Goal: Answer question/provide support

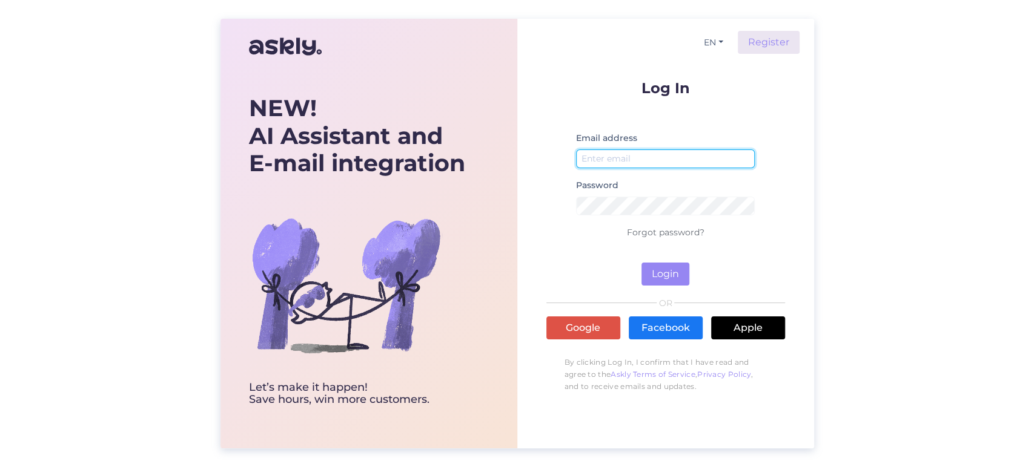
type input "[EMAIL_ADDRESS][DOMAIN_NAME]"
click at [45, 137] on div "NEW! AI Assistant and E-mail integration Let’s make it happen! Save hours, win …" at bounding box center [517, 233] width 1034 height 467
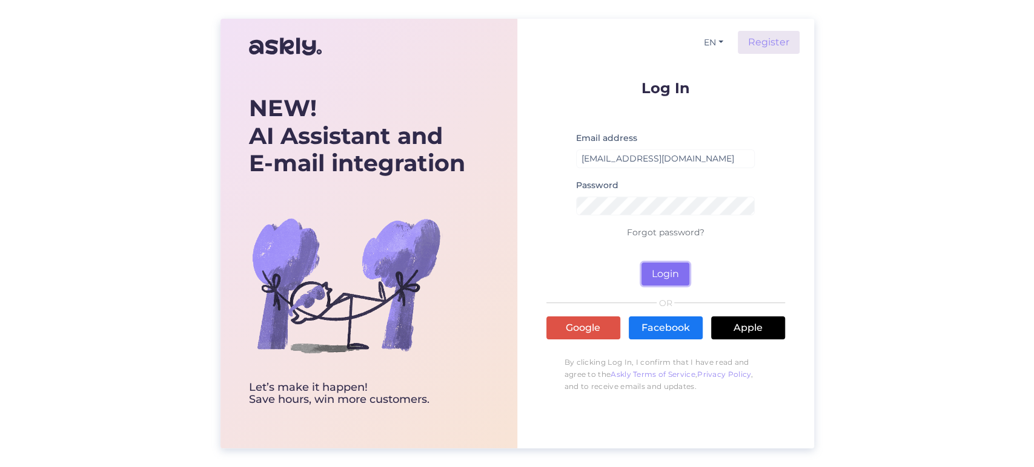
click at [678, 281] on button "Login" at bounding box center [665, 274] width 48 height 23
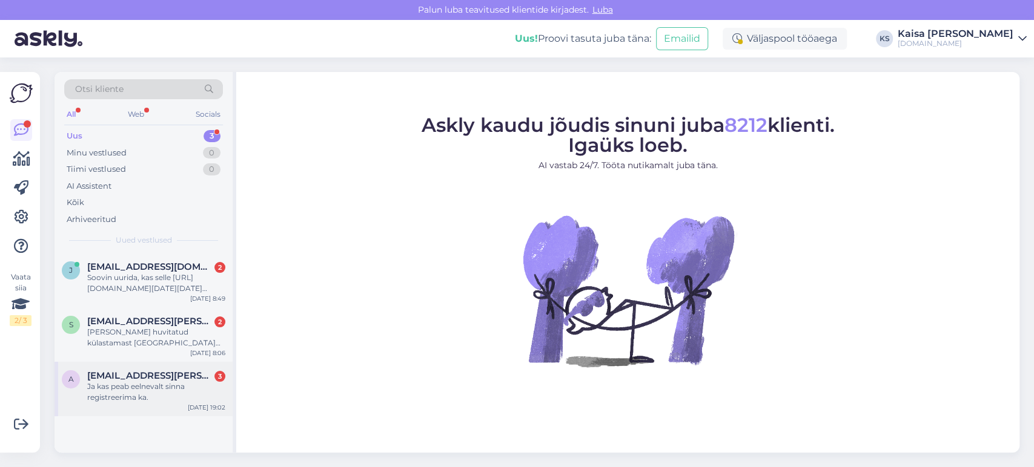
click at [124, 394] on div "Ja kas peab eelnevalt sinna registreerima ka." at bounding box center [156, 392] width 138 height 22
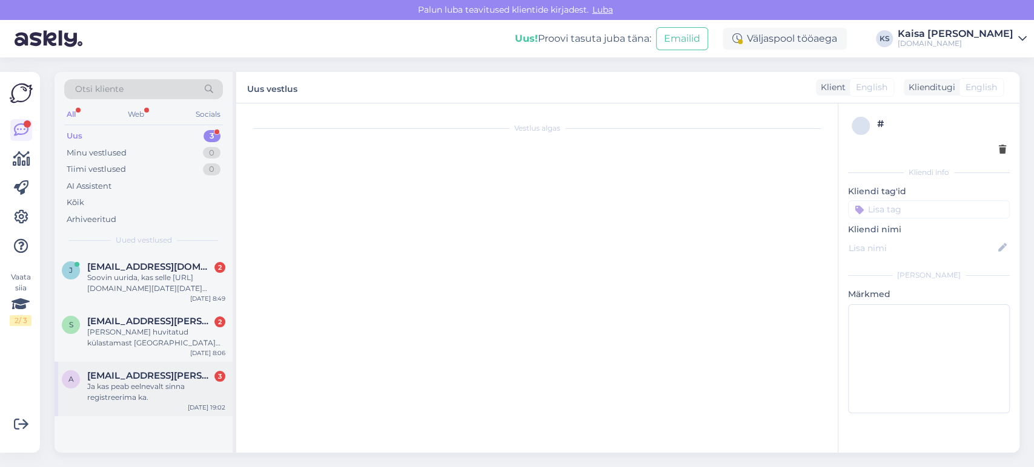
scroll to position [24, 0]
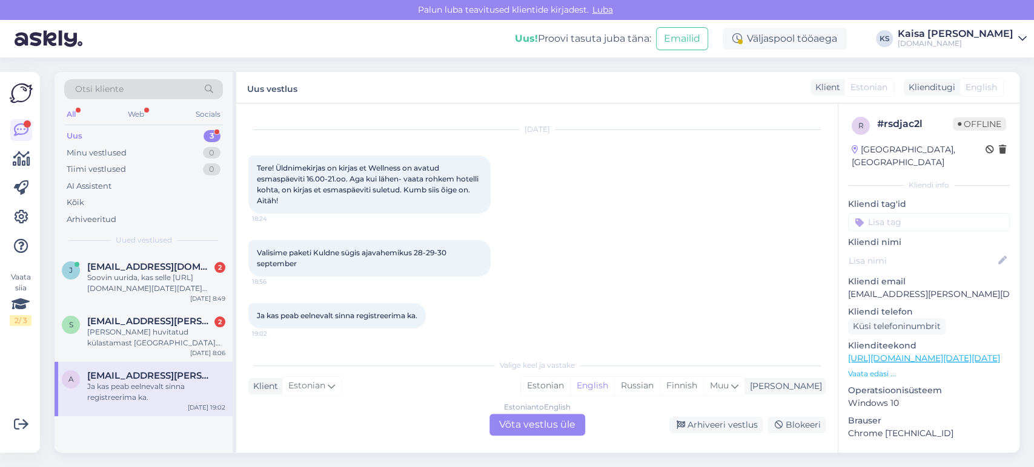
click at [917, 353] on link "[URL][DOMAIN_NAME][DATE][DATE]" at bounding box center [924, 358] width 152 height 11
click at [570, 383] on div "Estonian" at bounding box center [545, 386] width 49 height 18
click at [520, 422] on div "Estonian to Estonian Võta vestlus üle" at bounding box center [537, 425] width 96 height 22
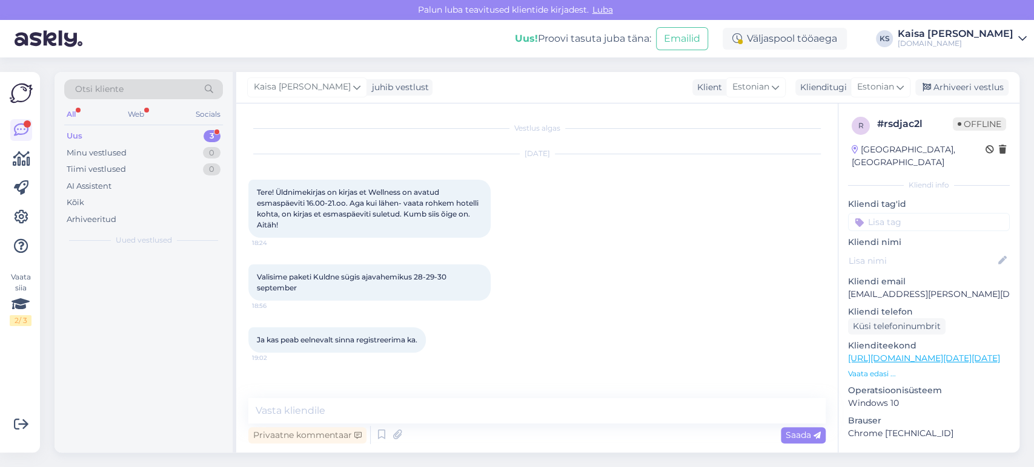
scroll to position [0, 0]
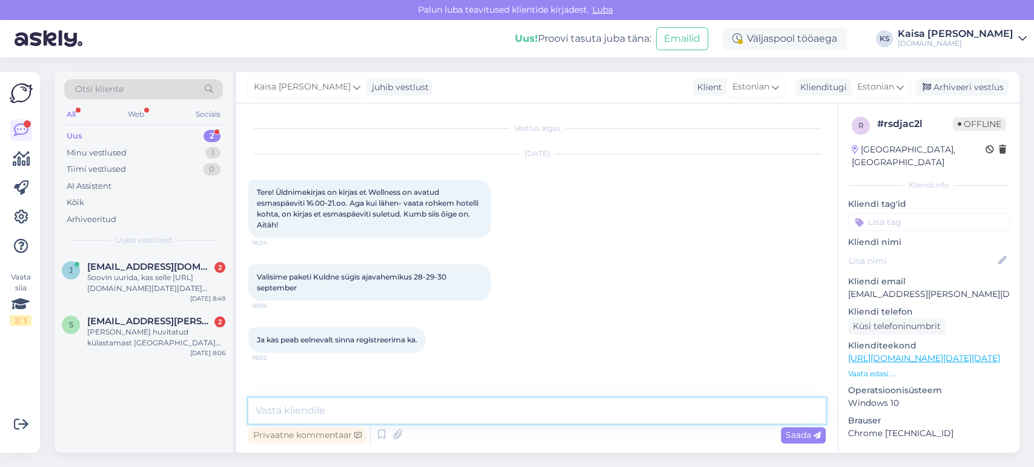
click at [521, 415] on textarea at bounding box center [536, 410] width 577 height 25
paste textarea "Wellness-keskus Orhidee on avatud: E: 16:00-21:00 T-N: 12:00-22:00 [PERSON_NAME…"
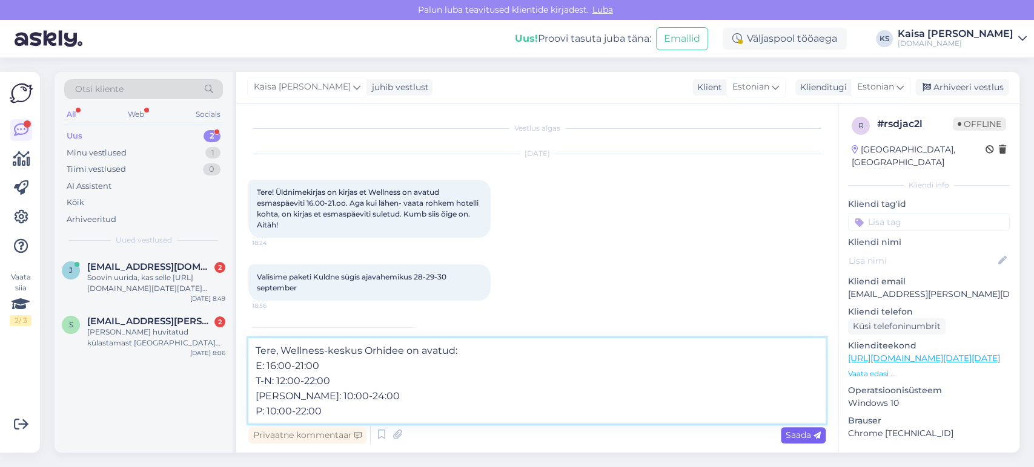
type textarea "Tere, Wellness-keskus Orhidee on avatud: E: 16:00-21:00 T-N: 12:00-22:00 [PERSO…"
click at [805, 430] on span "Saada" at bounding box center [802, 435] width 35 height 11
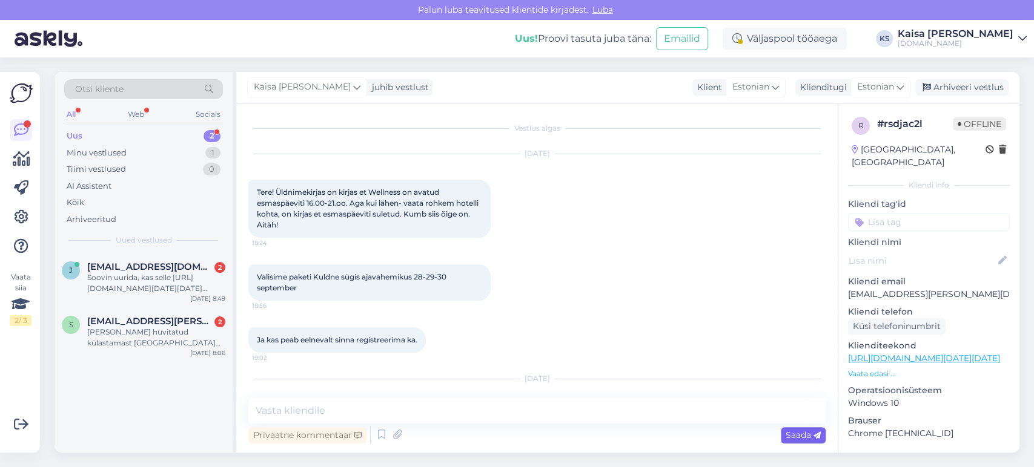
scroll to position [99, 0]
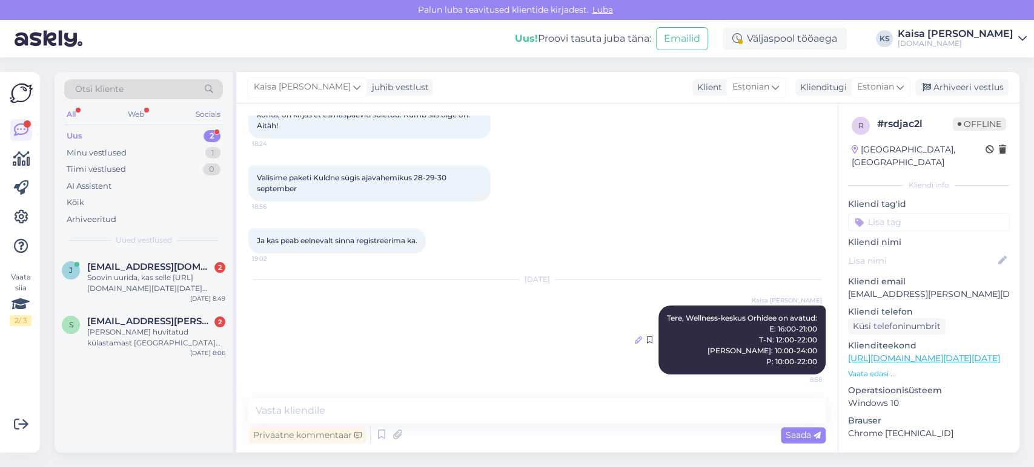
click at [635, 342] on icon at bounding box center [638, 340] width 7 height 7
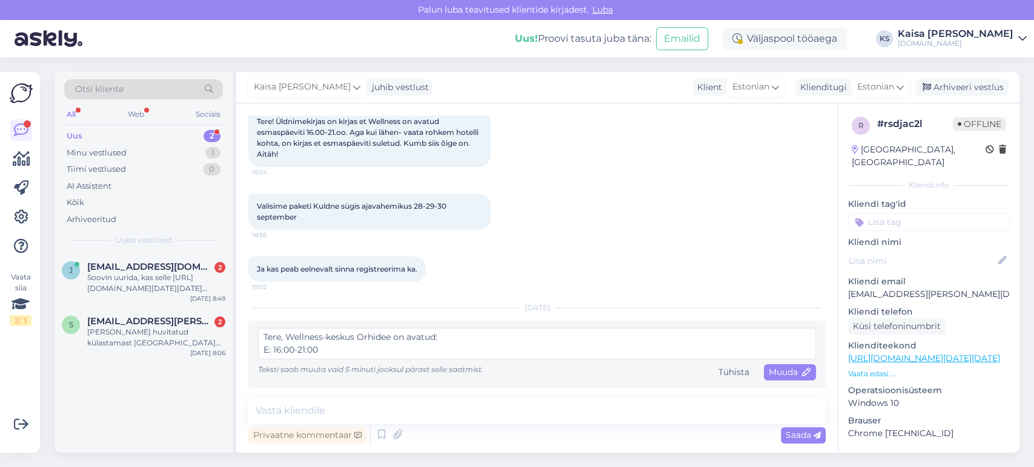
scroll to position [38, 0]
click at [315, 338] on textarea "Tere, Wellness-keskus Orhidee on avatud: E: 16:00-21:00 T-N: 12:00-22:00 [PERSO…" at bounding box center [537, 343] width 558 height 31
type textarea "Tere, Wellness-keskus Orhidee on avatud: E: 16:00-21:00 T-N: 12:00-22:00 [PERSO…"
click at [776, 372] on span "Muuda" at bounding box center [789, 372] width 42 height 11
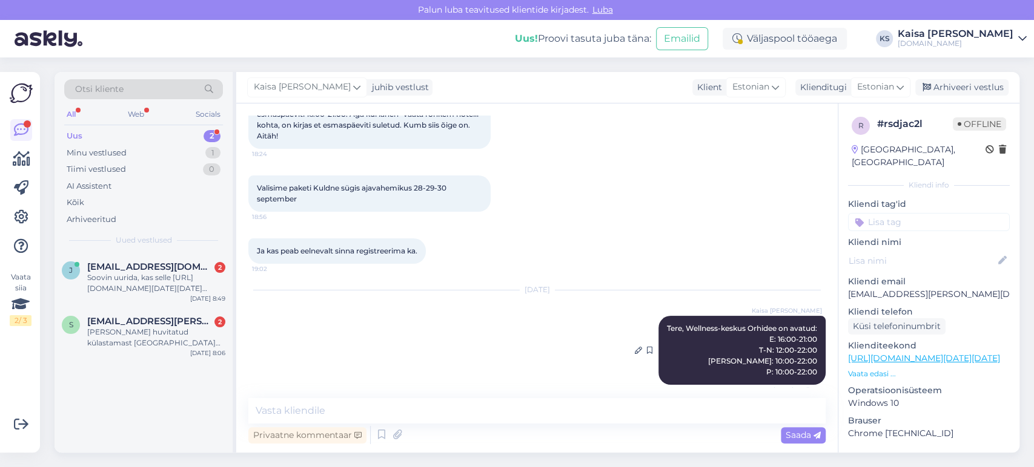
scroll to position [99, 0]
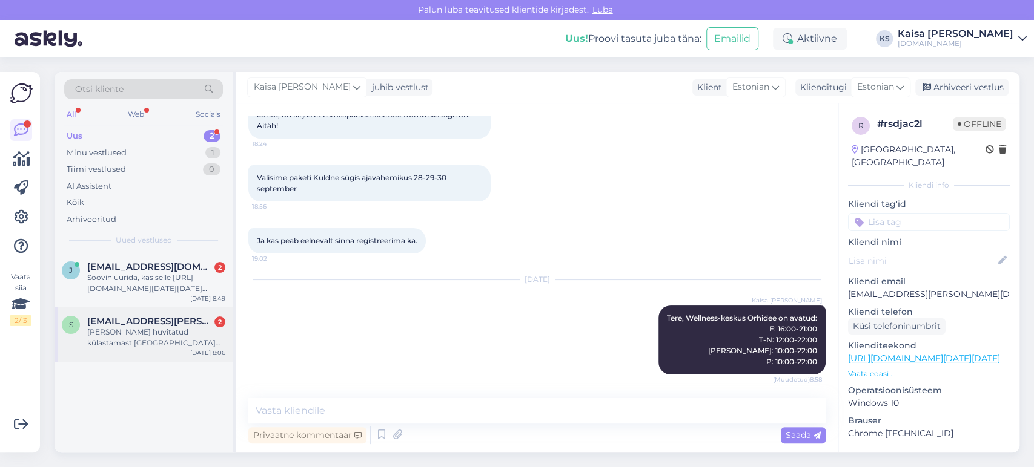
click at [160, 334] on div "[PERSON_NAME] huvitatud külastamast [GEOGRAPHIC_DATA] [DATE]-[DATE] Kahjuks on …" at bounding box center [156, 338] width 138 height 22
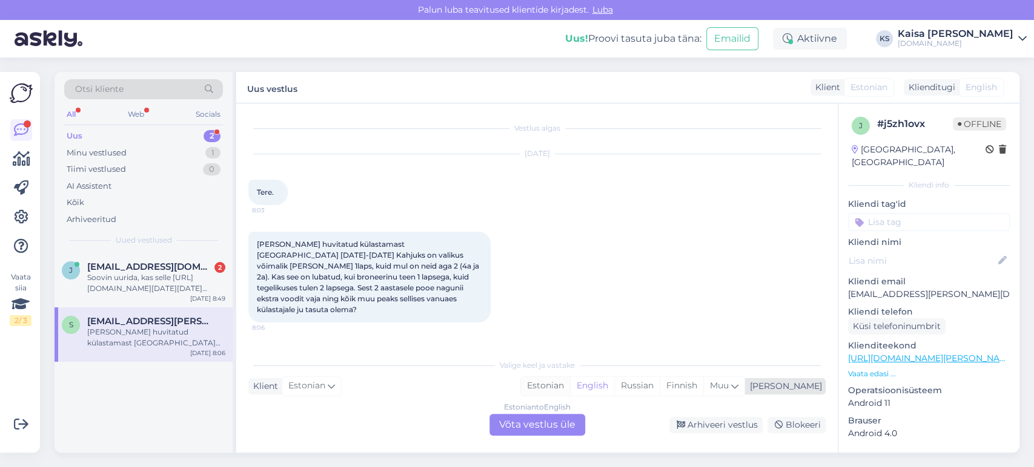
click at [570, 392] on div "Estonian" at bounding box center [545, 386] width 49 height 18
click at [553, 422] on div "Estonian to Estonian Võta vestlus üle" at bounding box center [537, 425] width 96 height 22
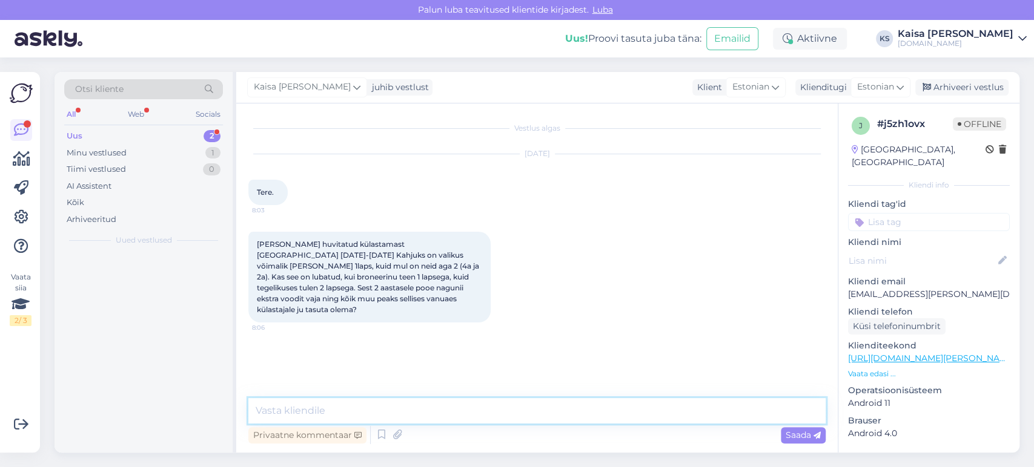
click at [544, 420] on textarea at bounding box center [536, 410] width 577 height 25
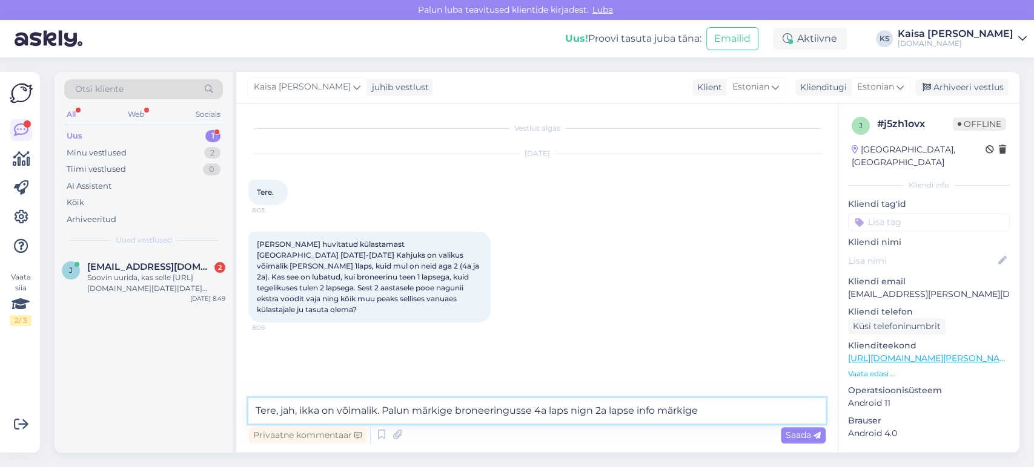
click at [589, 411] on textarea "Tere, jah, ikka on võimalik. Palun märkige broneeringusse 4a laps nign 2a lapse…" at bounding box center [536, 410] width 577 height 25
click at [727, 408] on textarea "Tere, jah, ikka on võimalik. Palun märkige broneeringusse 4a laps ning 2a lapse…" at bounding box center [536, 410] width 577 height 25
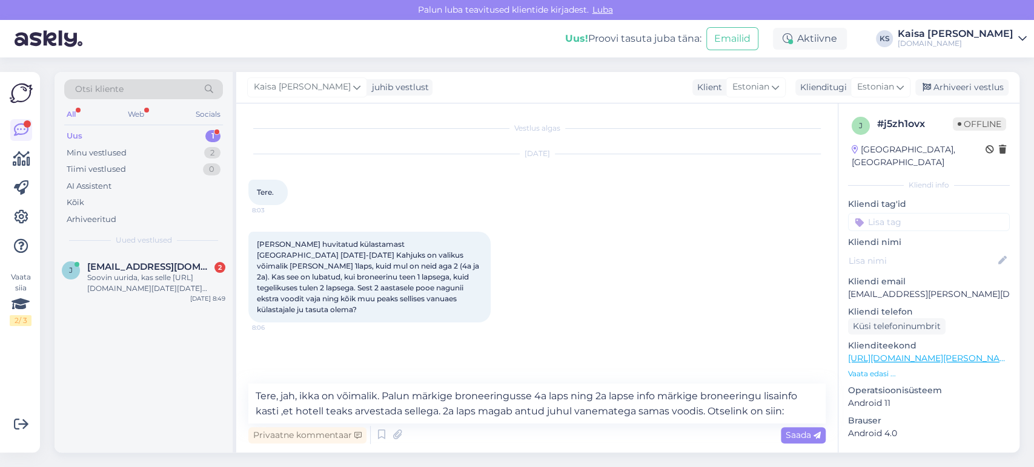
click at [963, 353] on link "[URL][DOMAIN_NAME][PERSON_NAME][DATE][DATE]" at bounding box center [960, 358] width 224 height 11
click at [794, 413] on textarea "Tere, jah, ikka on võimalik. Palun märkige broneeringusse 4a laps ning 2a lapse…" at bounding box center [536, 404] width 577 height 40
paste textarea "[URL][DOMAIN_NAME][PERSON_NAME][DATE][DATE]"
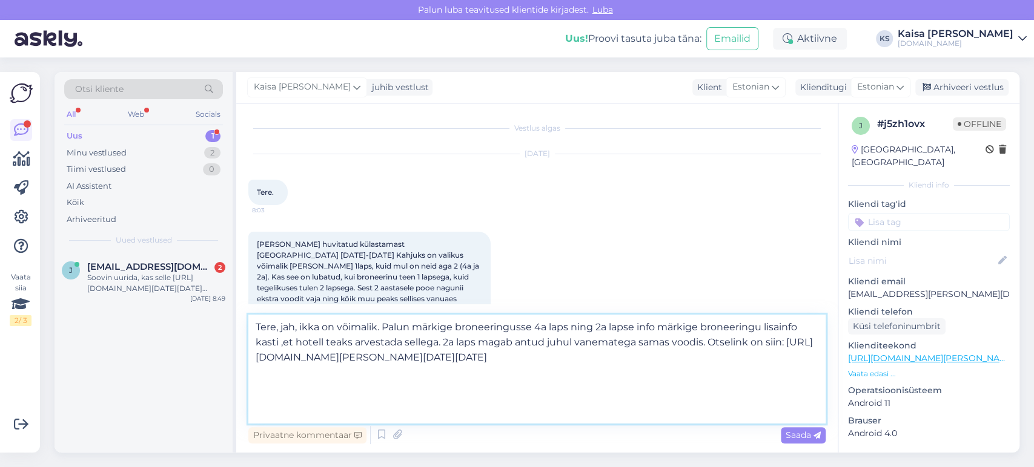
scroll to position [21, 0]
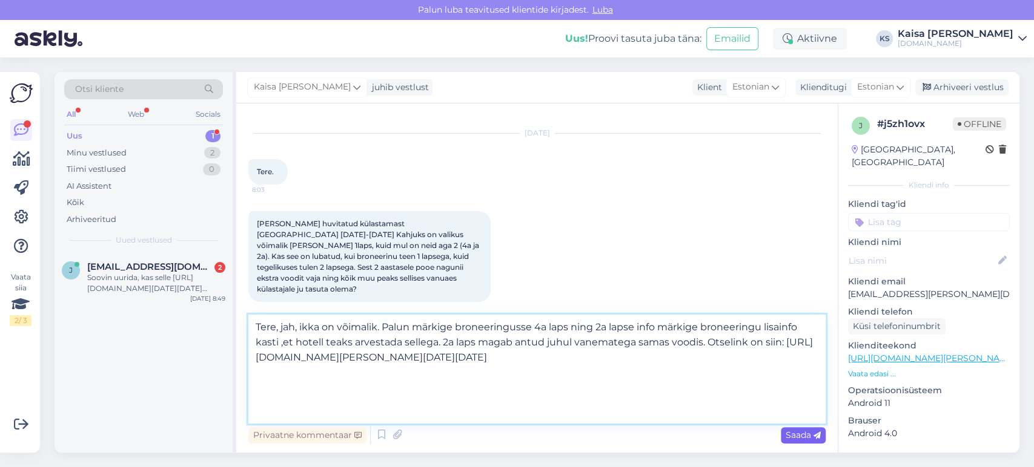
type textarea "Tere, jah, ikka on võimalik. Palun märkige broneeringusse 4a laps ning 2a lapse…"
click at [803, 437] on span "Saada" at bounding box center [802, 435] width 35 height 11
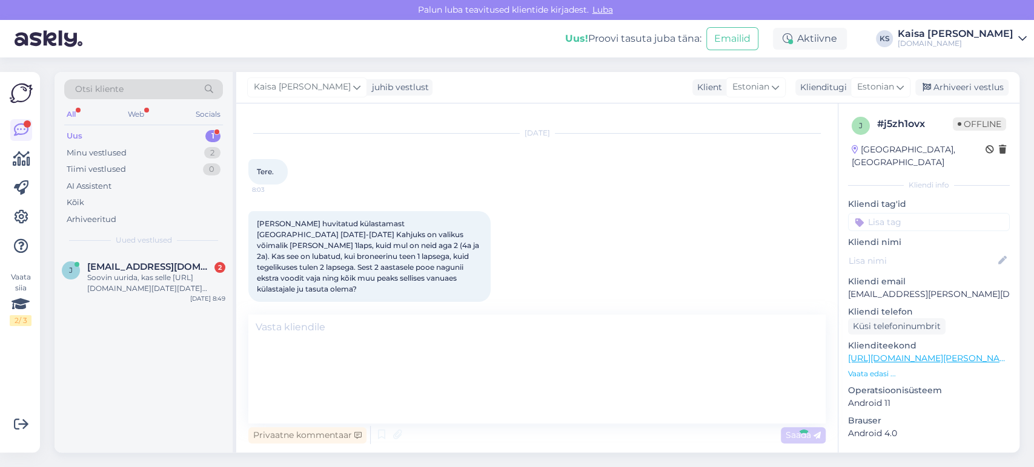
scroll to position [0, 0]
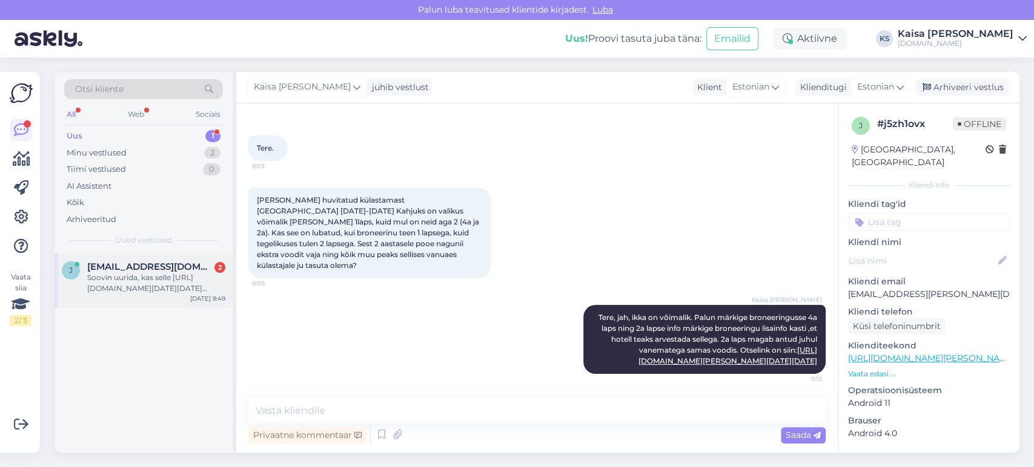
click at [177, 289] on div "Soovin uurida, kas selle [URL][DOMAIN_NAME][DATE][DATE] paketi puhul on võimali…" at bounding box center [156, 283] width 138 height 22
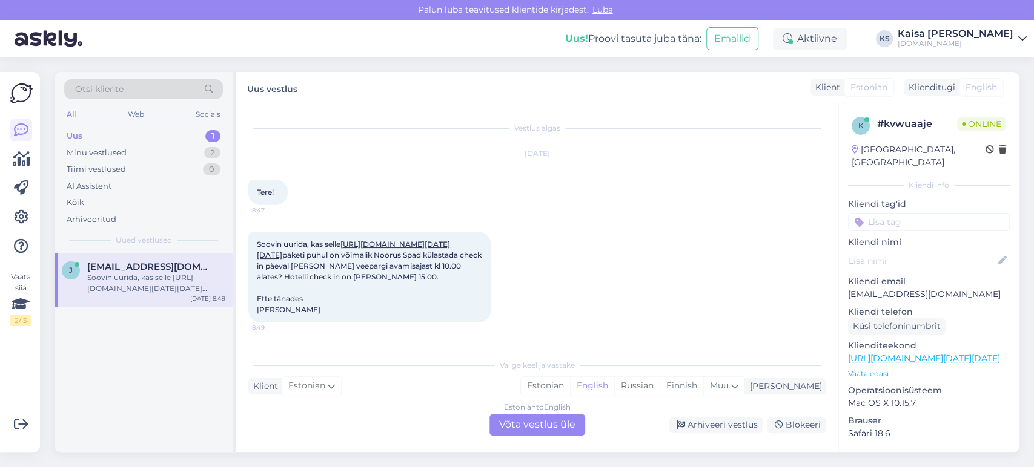
scroll to position [92, 0]
click at [317, 240] on link "[URL][DOMAIN_NAME][DATE][DATE]" at bounding box center [353, 250] width 193 height 20
click at [570, 390] on div "Estonian" at bounding box center [545, 386] width 49 height 18
click at [558, 427] on div "Estonian to Estonian Võta vestlus üle" at bounding box center [537, 425] width 96 height 22
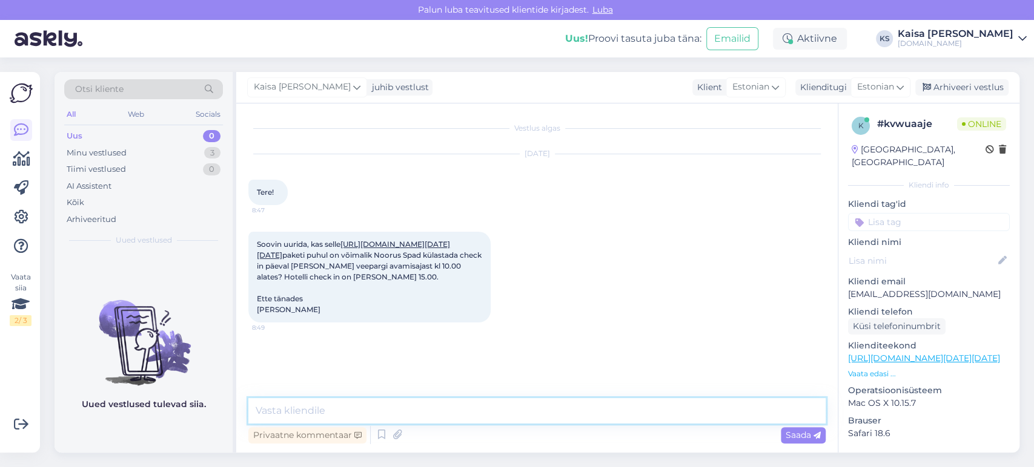
click at [547, 409] on textarea at bounding box center [536, 410] width 577 height 25
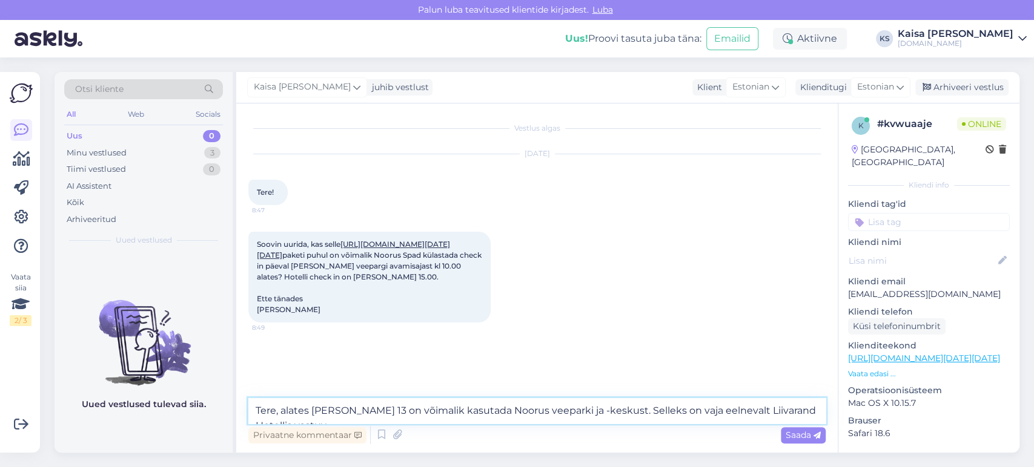
scroll to position [61, 0]
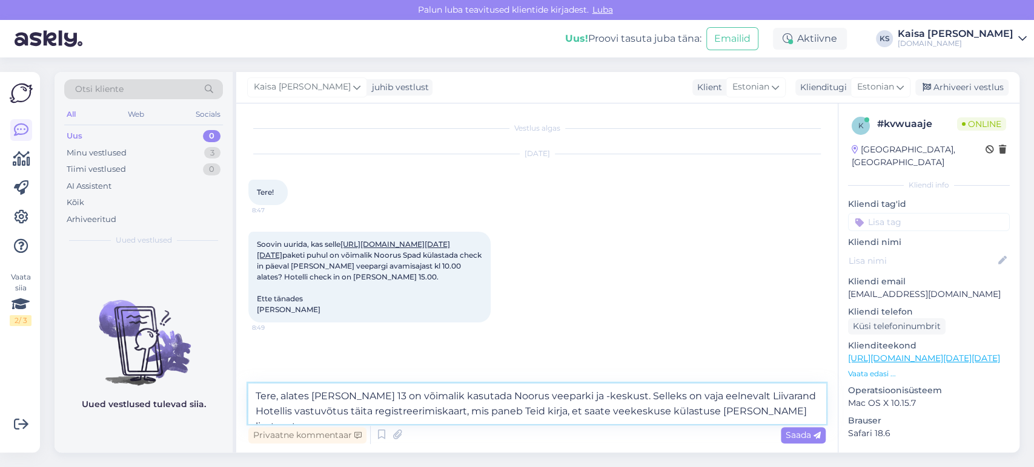
type textarea "Tere, alates [PERSON_NAME] 13 on võimalik kasutada Noorus veeparki ja -keskust.…"
click at [812, 433] on span "Saada" at bounding box center [802, 435] width 35 height 11
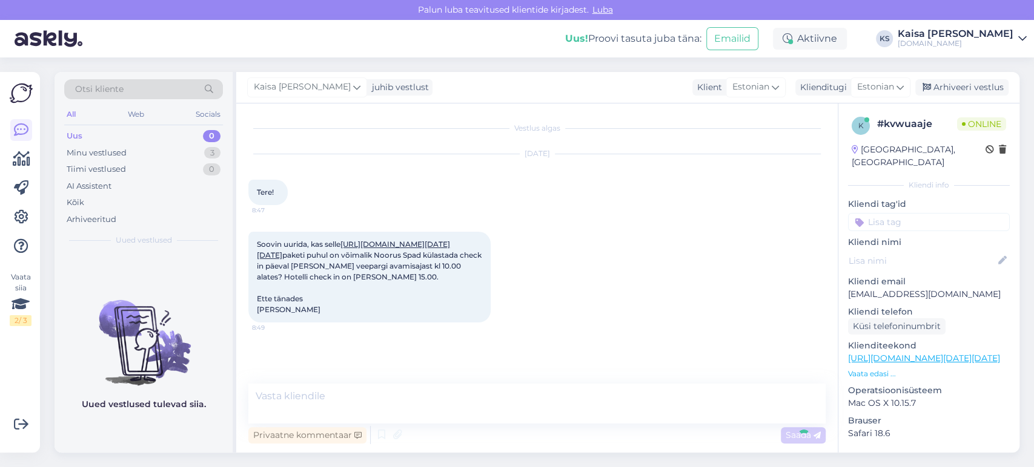
scroll to position [131, 0]
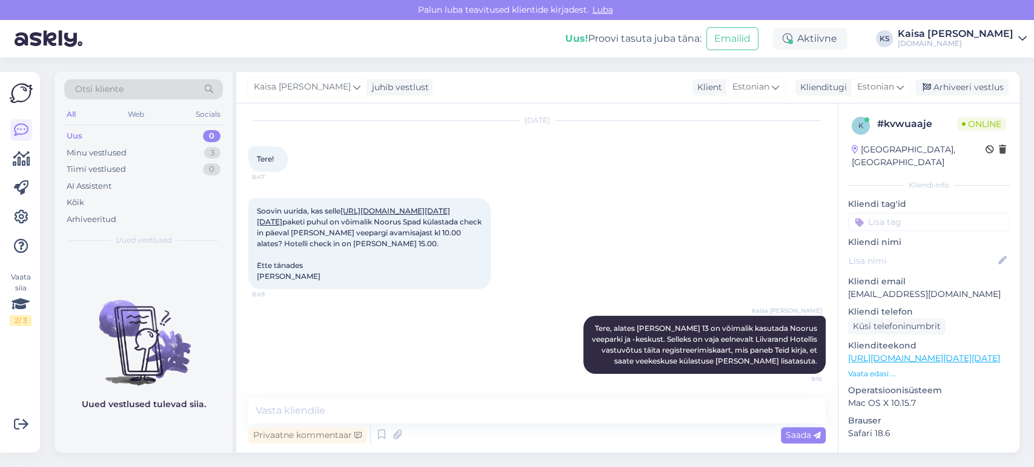
click at [714, 225] on div "Soovin uurida, kas selle [URL][DOMAIN_NAME][DATE][DATE] paketi puhul on võimali…" at bounding box center [536, 243] width 577 height 117
click at [595, 253] on div "Soovin uurida, kas selle [URL][DOMAIN_NAME][DATE][DATE] paketi puhul on võimali…" at bounding box center [536, 243] width 577 height 117
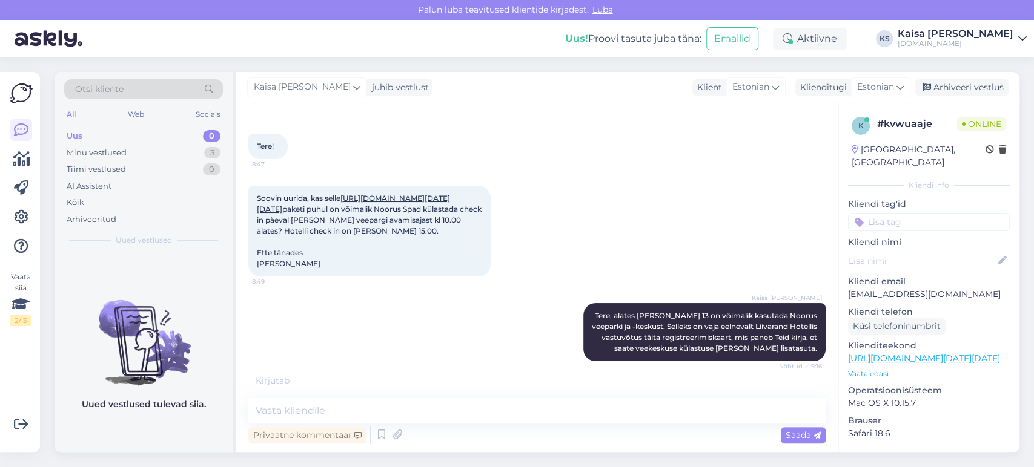
scroll to position [183, 0]
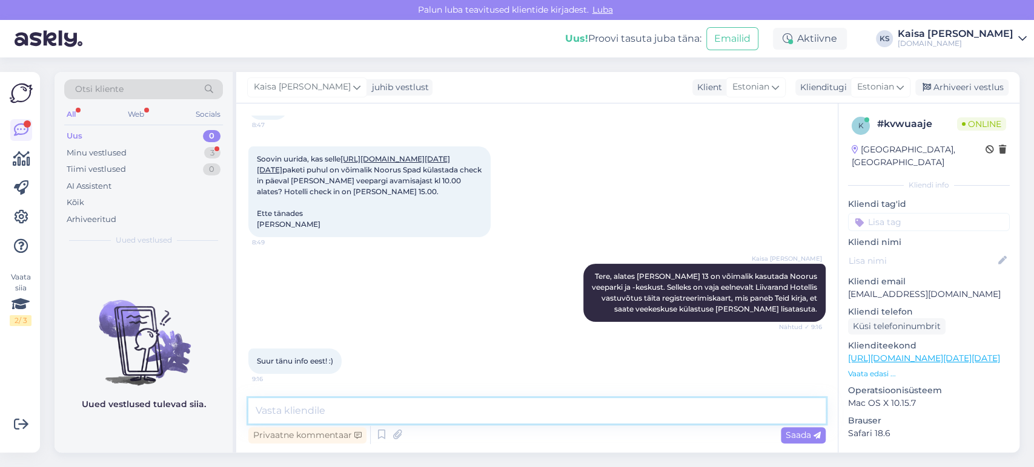
click at [543, 403] on textarea at bounding box center [536, 410] width 577 height 25
type textarea "Palun."
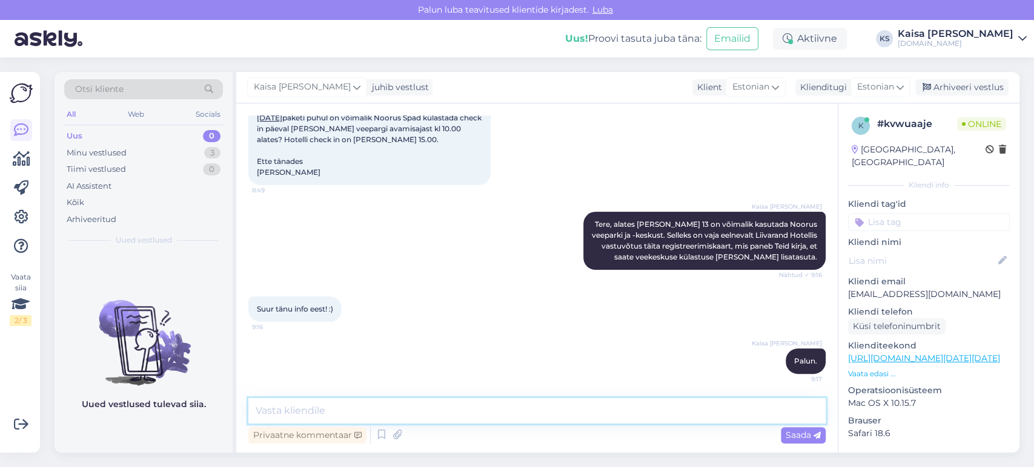
scroll to position [235, 0]
